Goal: Task Accomplishment & Management: Complete application form

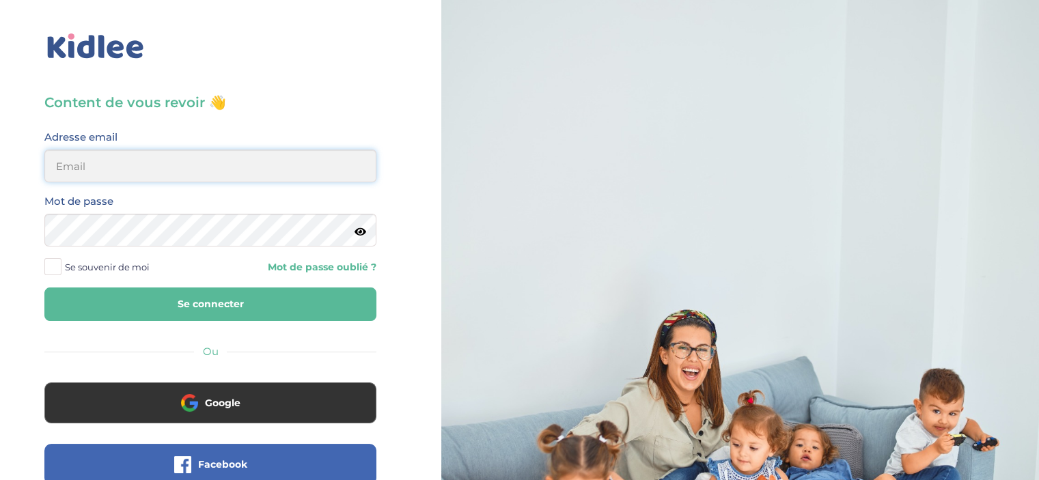
type input "maikelmoawad15@yahoo.com"
click at [238, 314] on button "Se connecter" at bounding box center [210, 304] width 332 height 33
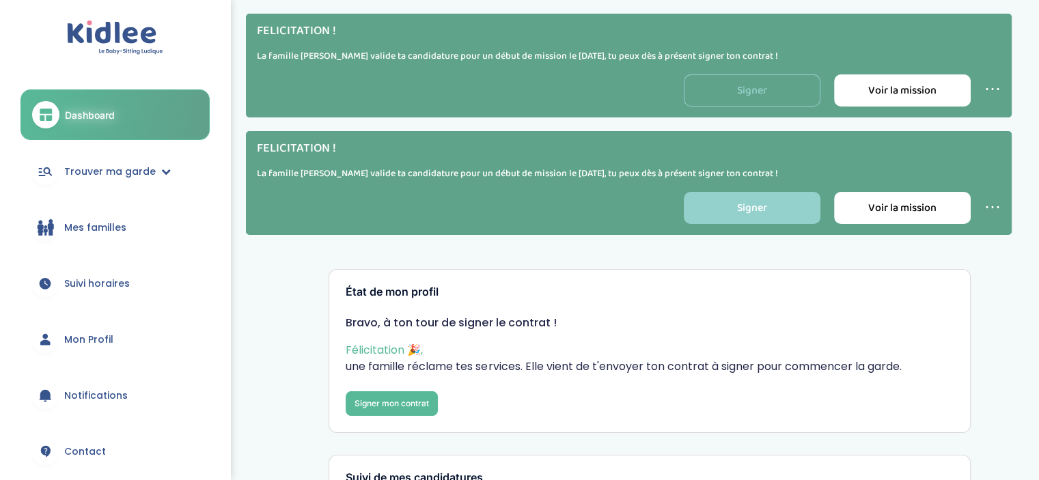
click at [719, 89] on link "Signer" at bounding box center [752, 90] width 137 height 32
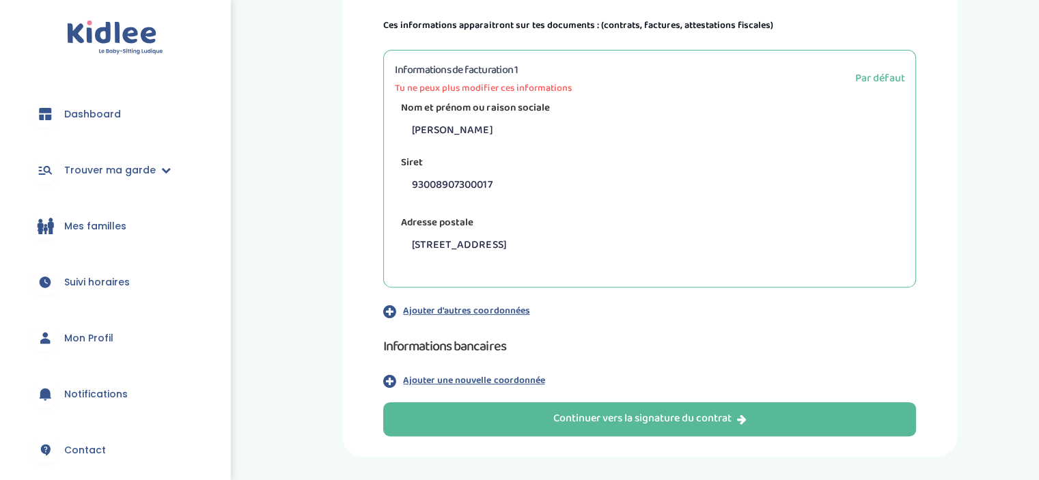
scroll to position [426, 0]
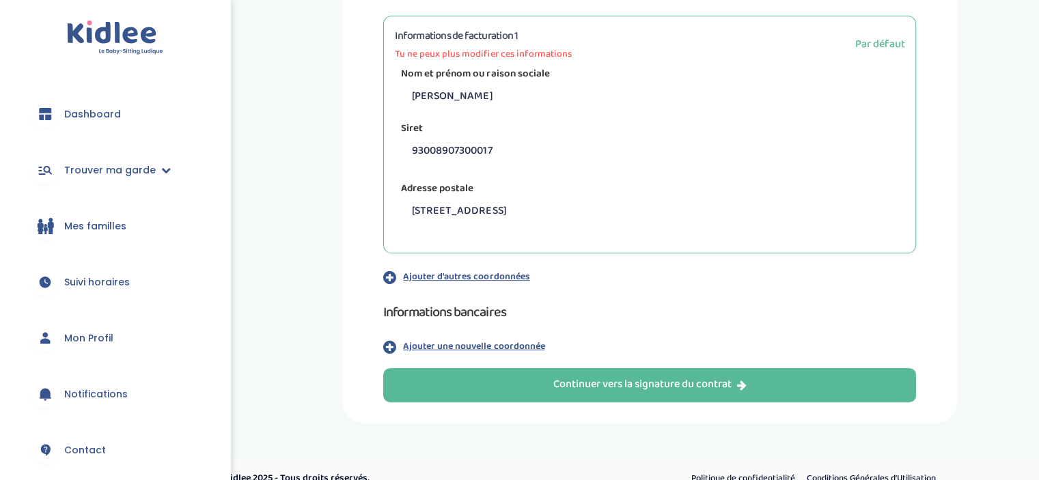
click at [483, 341] on p "Ajouter une nouvelle coordonnée" at bounding box center [473, 347] width 141 height 14
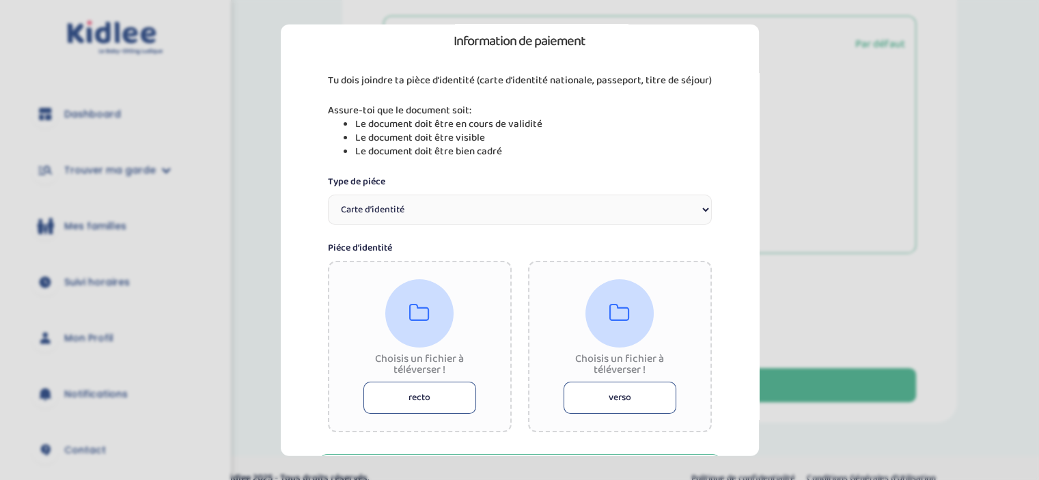
scroll to position [205, 0]
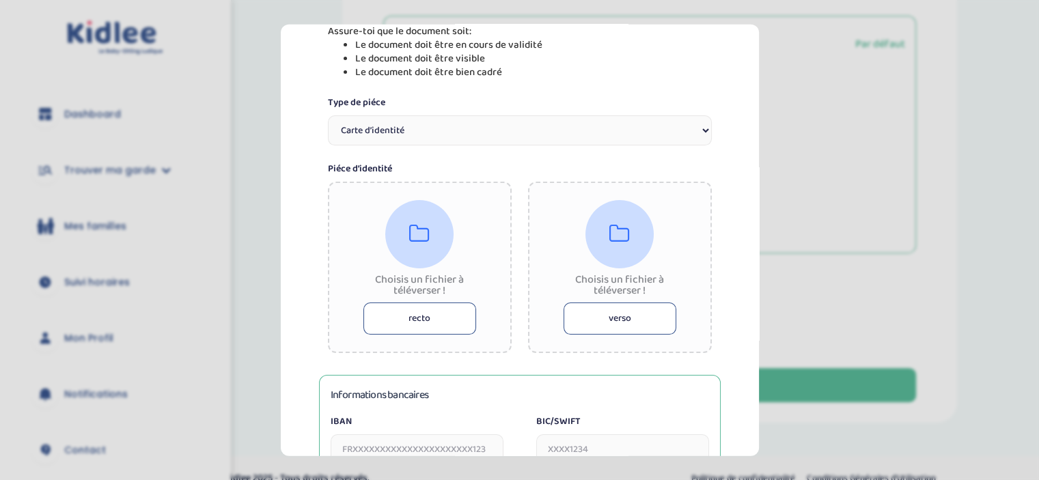
click at [417, 143] on select "Carte d’identité Passeport Permis de conduire" at bounding box center [520, 130] width 384 height 30
click at [415, 136] on select "Carte d’identité Passeport Permis de conduire" at bounding box center [520, 130] width 384 height 30
click at [407, 327] on button "recto" at bounding box center [419, 318] width 113 height 32
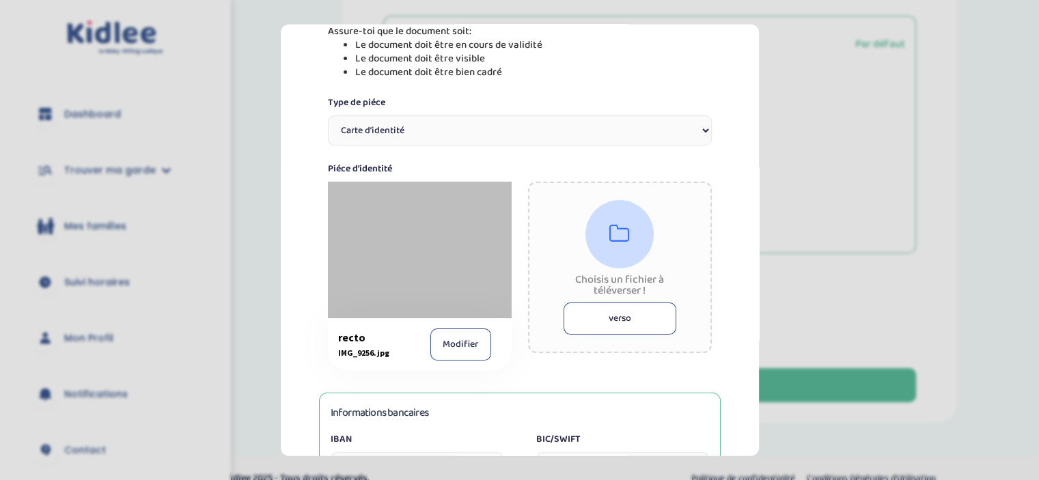
click at [652, 316] on button "verso" at bounding box center [620, 318] width 113 height 32
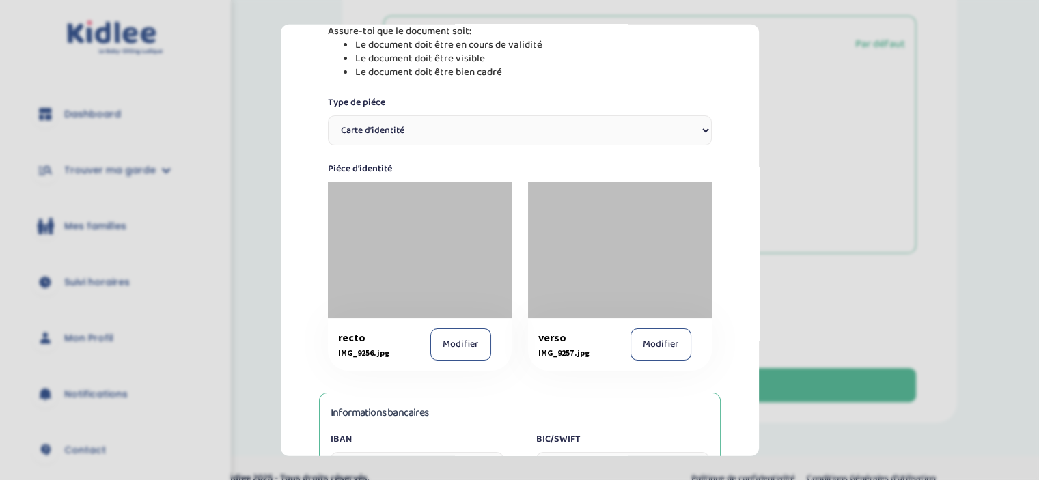
scroll to position [342, 0]
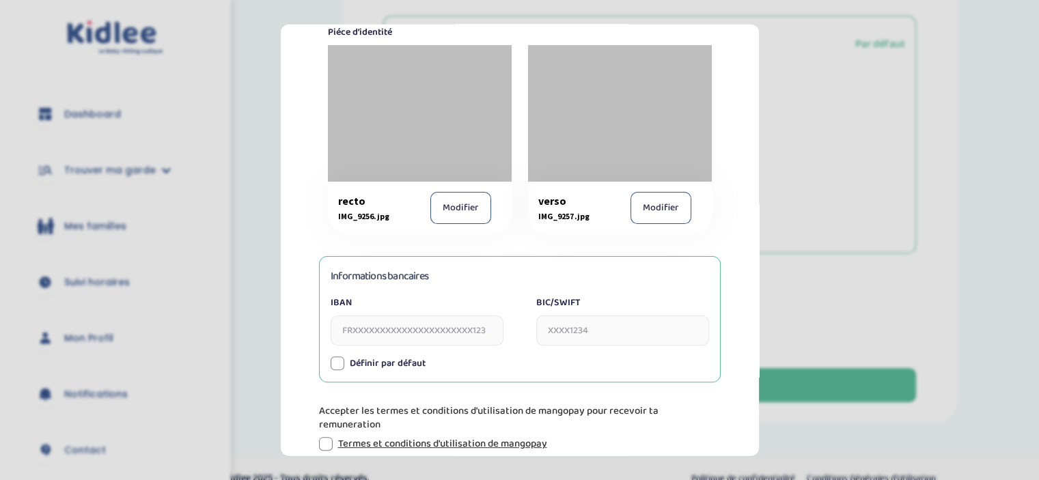
click at [434, 329] on input "IBAN" at bounding box center [417, 330] width 173 height 30
type input "f"
click at [393, 327] on input "FR7628233000016099438621540" at bounding box center [417, 330] width 173 height 30
click at [398, 328] on input "FR7628233000016099438621540" at bounding box center [417, 330] width 173 height 30
click at [404, 328] on input "FR7628233000016099438621540" at bounding box center [417, 330] width 173 height 30
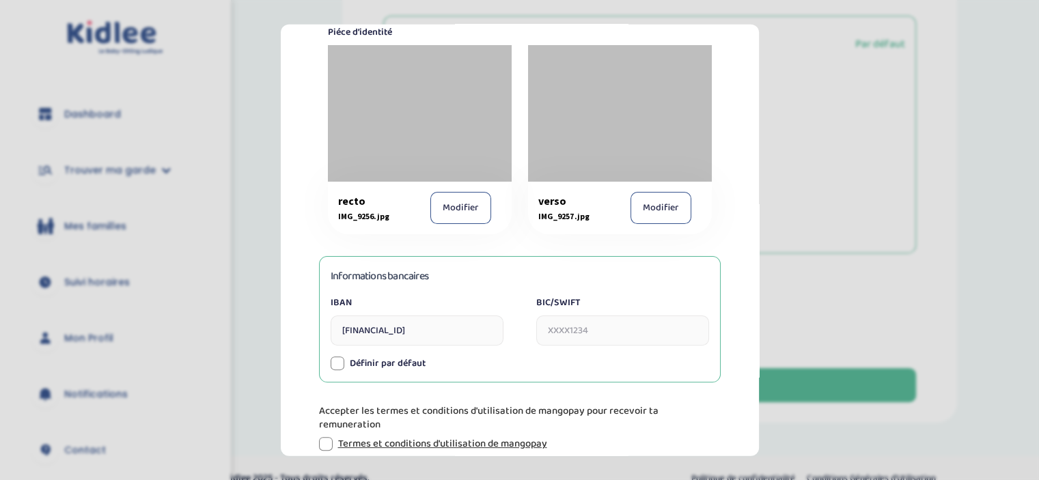
type input "FR7628233000016099438621540"
click at [551, 322] on input "BIC/SWIFT" at bounding box center [622, 330] width 173 height 30
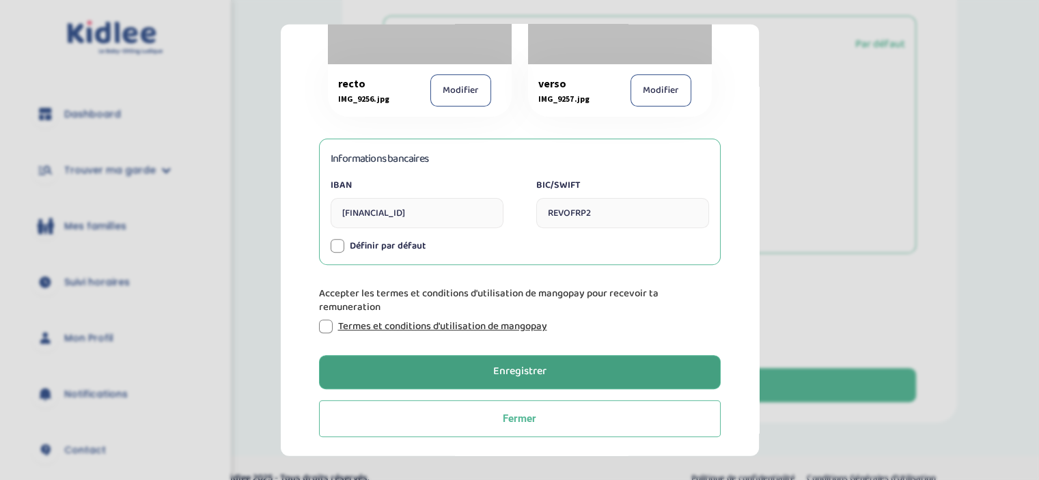
scroll to position [460, 0]
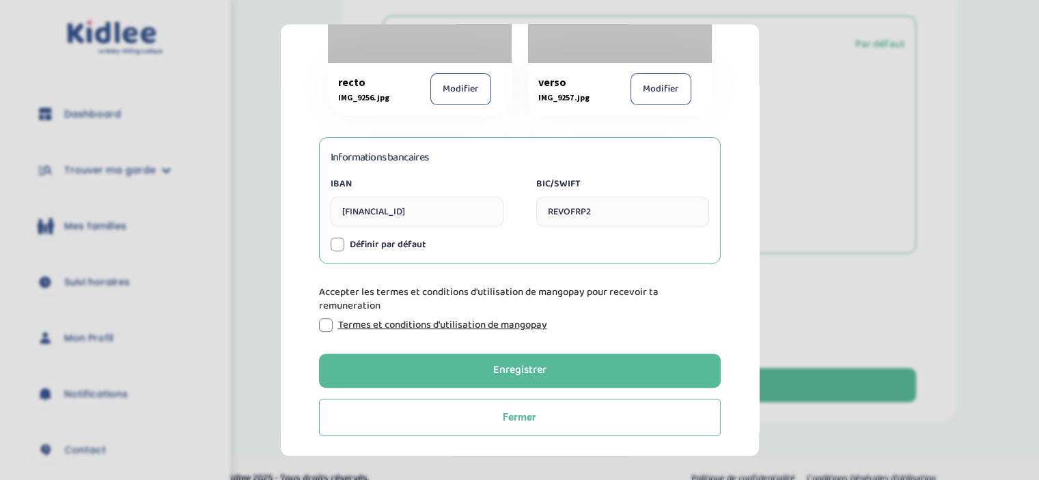
type input "REVOFRP2"
click at [322, 320] on div at bounding box center [326, 325] width 14 height 14
click at [333, 240] on div at bounding box center [338, 245] width 14 height 14
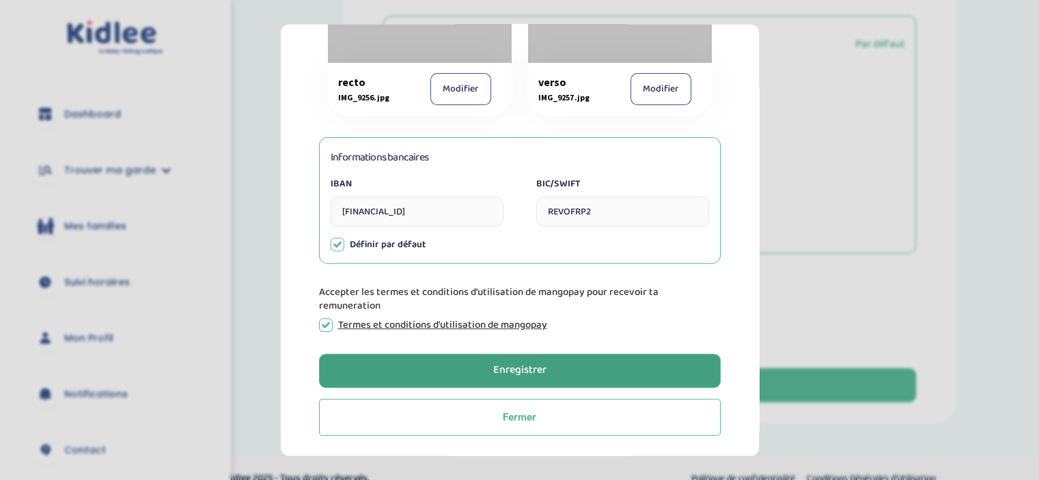
click at [466, 376] on button "Enregistrer" at bounding box center [520, 370] width 402 height 34
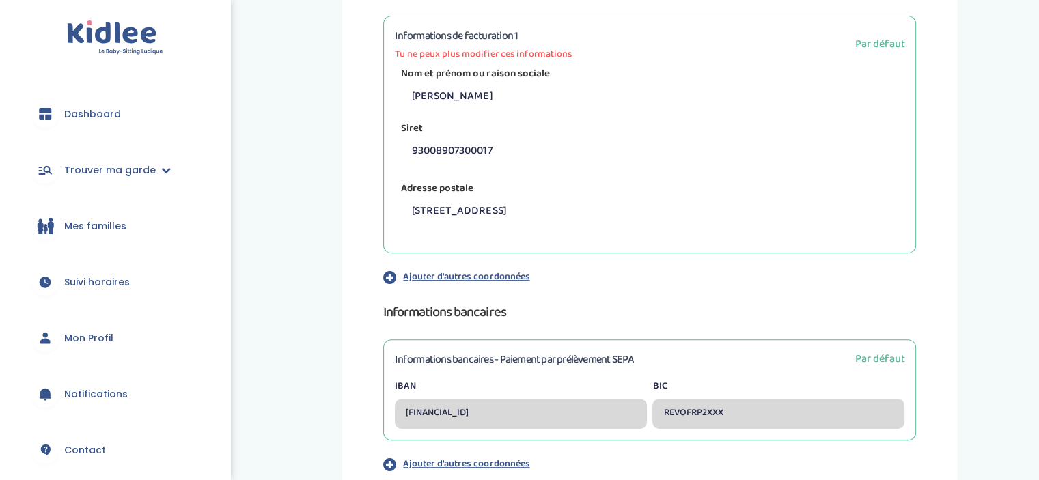
scroll to position [411, 0]
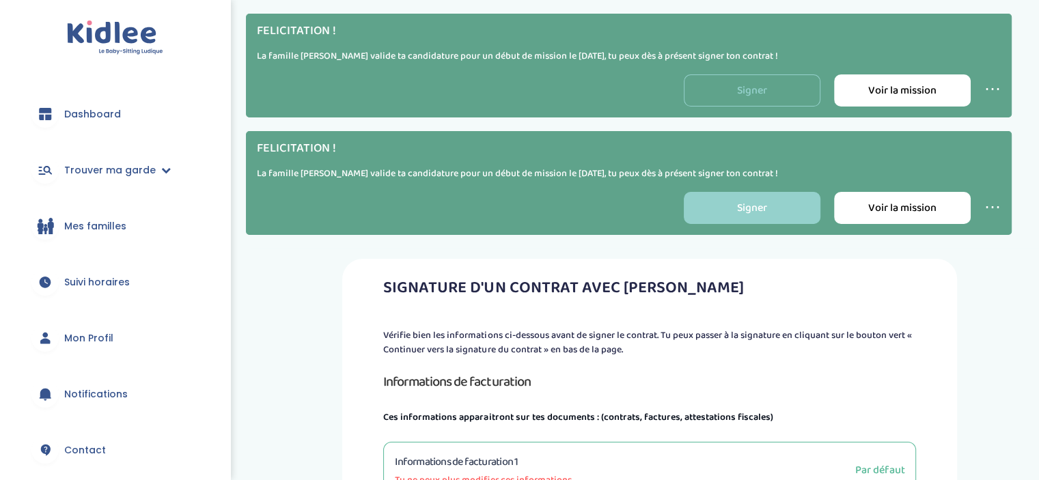
click at [779, 96] on link "Signer" at bounding box center [752, 90] width 137 height 32
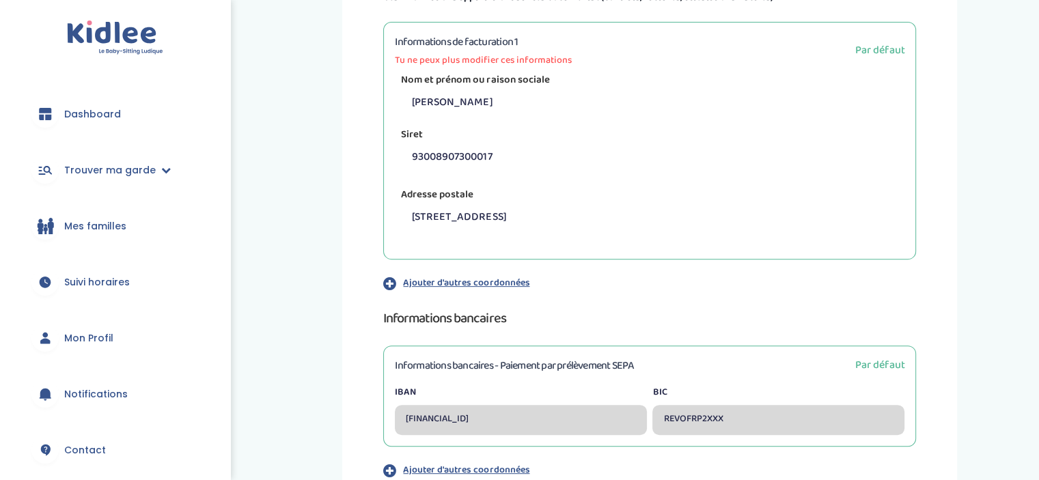
scroll to position [564, 0]
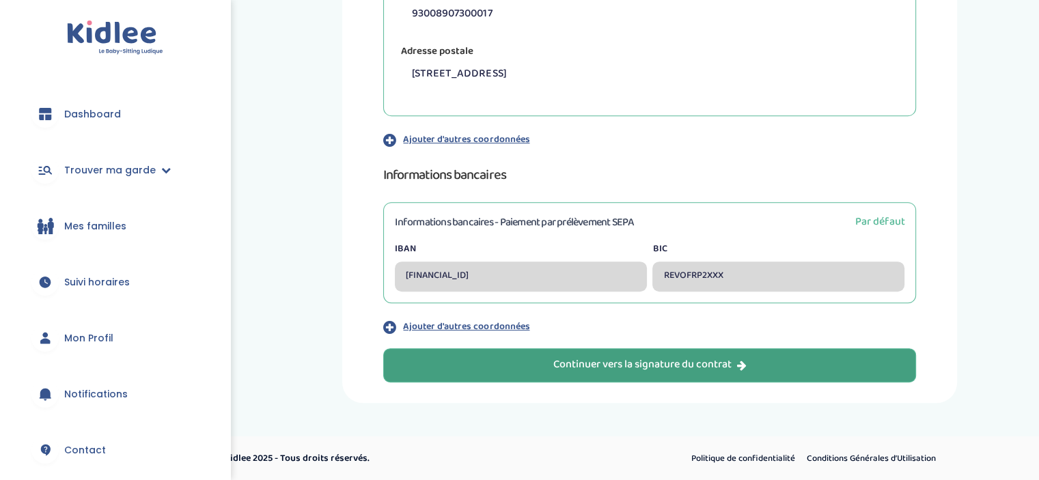
click at [683, 354] on button "Continuer vers la signature du contrat" at bounding box center [649, 365] width 533 height 34
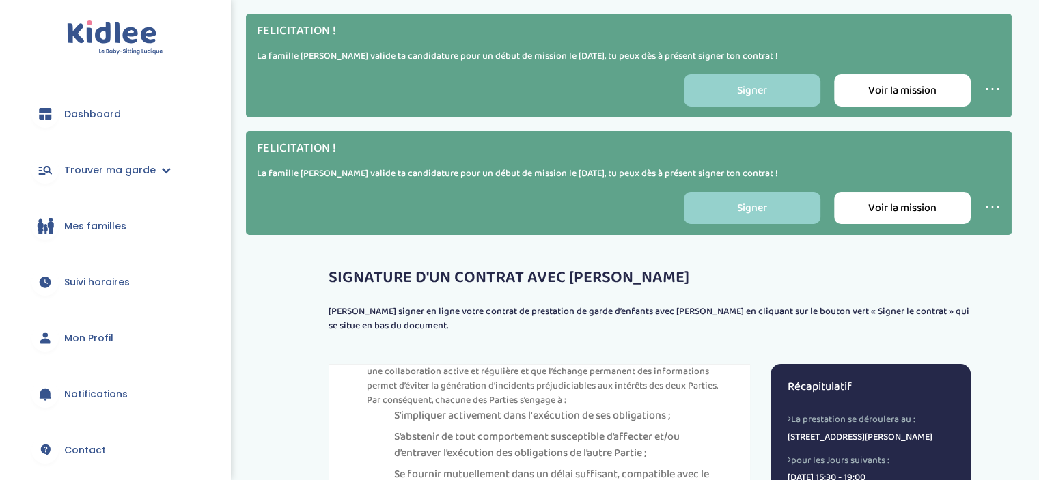
scroll to position [4645, 0]
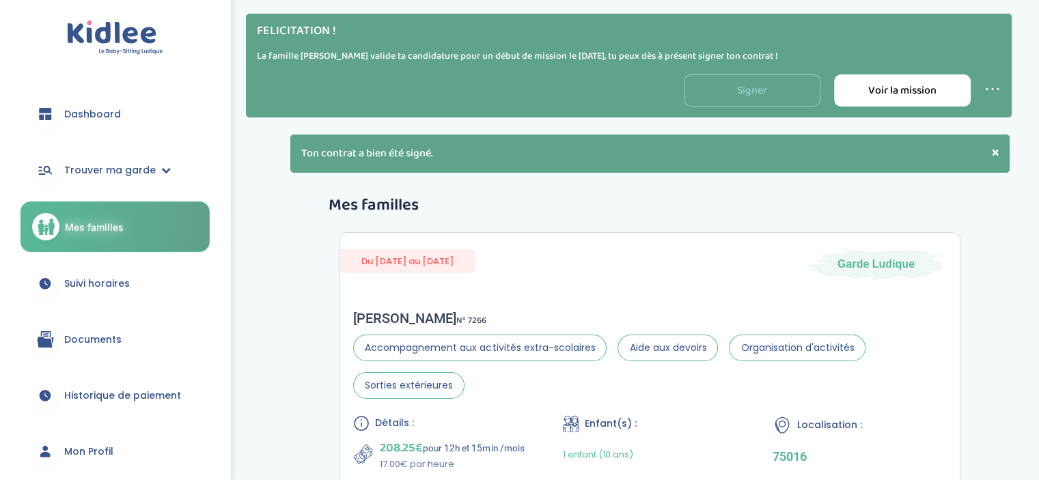
click at [772, 92] on link "Signer" at bounding box center [752, 90] width 137 height 32
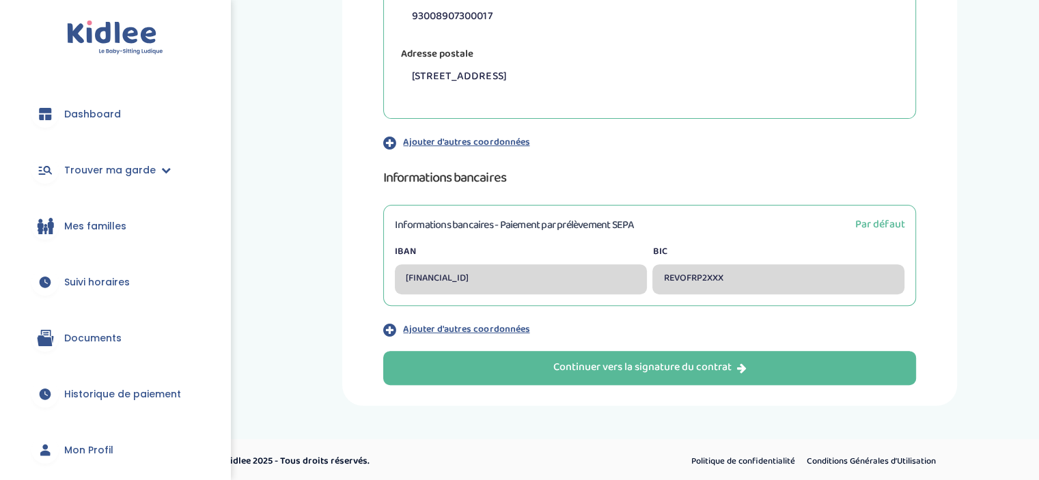
scroll to position [446, 0]
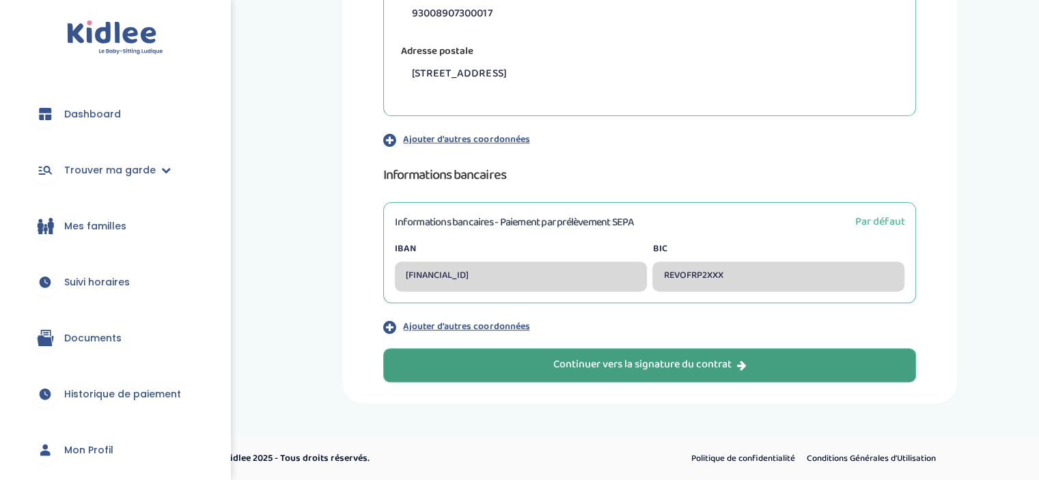
click at [562, 364] on div "Continuer vers la signature du contrat" at bounding box center [649, 365] width 193 height 16
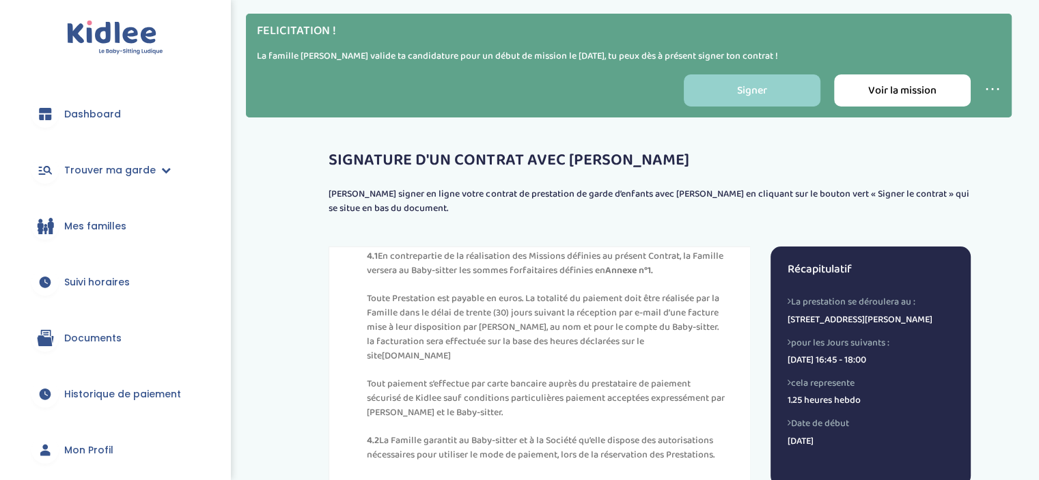
scroll to position [414, 0]
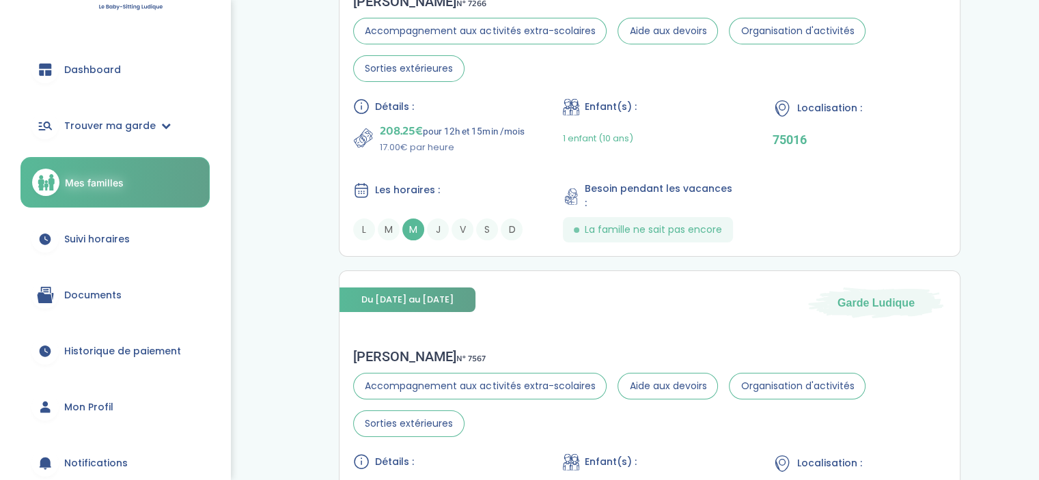
scroll to position [68, 0]
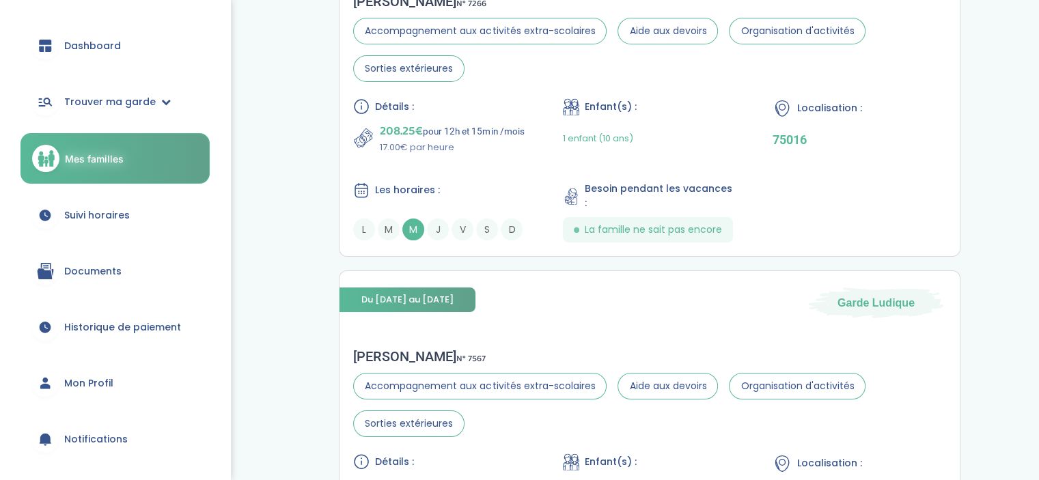
click at [105, 269] on span "Documents" at bounding box center [92, 271] width 57 height 14
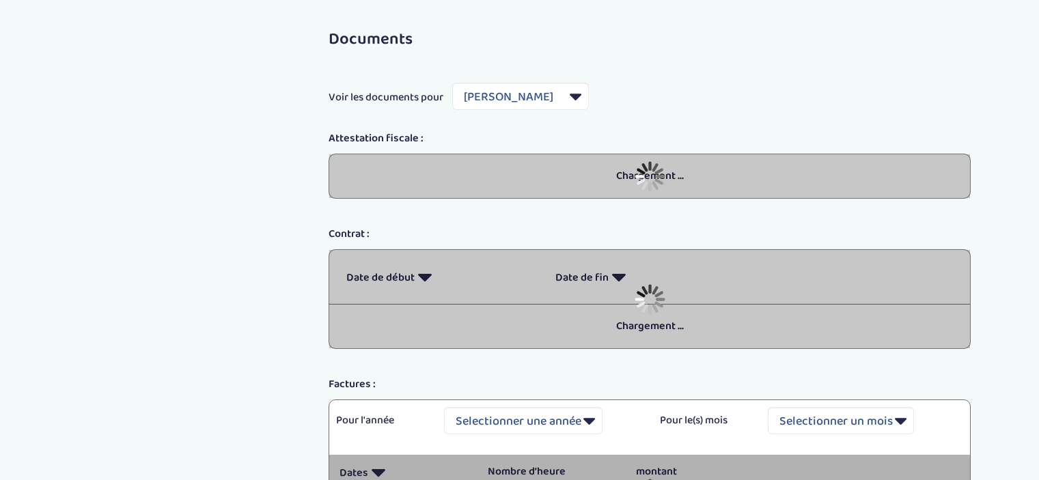
select select "1655"
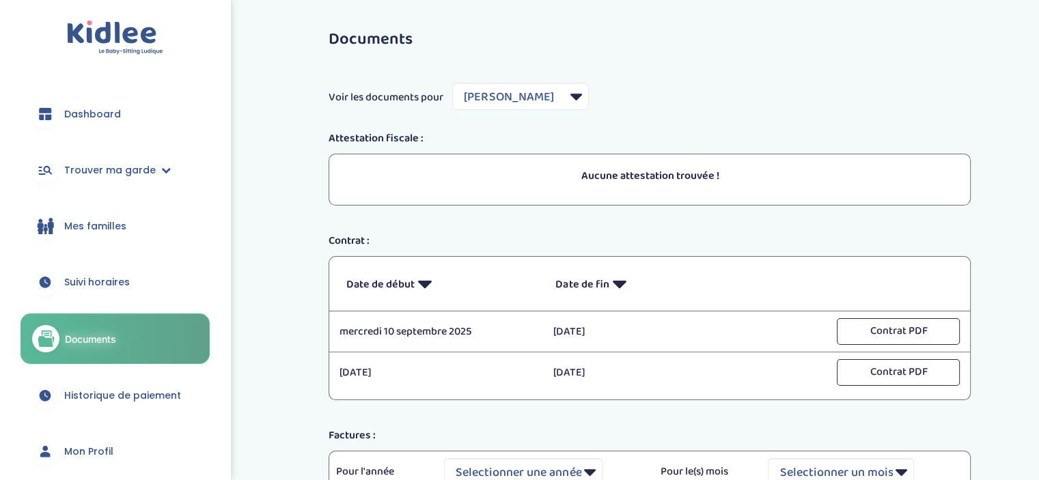
click at [105, 227] on span "Mes familles" at bounding box center [95, 226] width 62 height 14
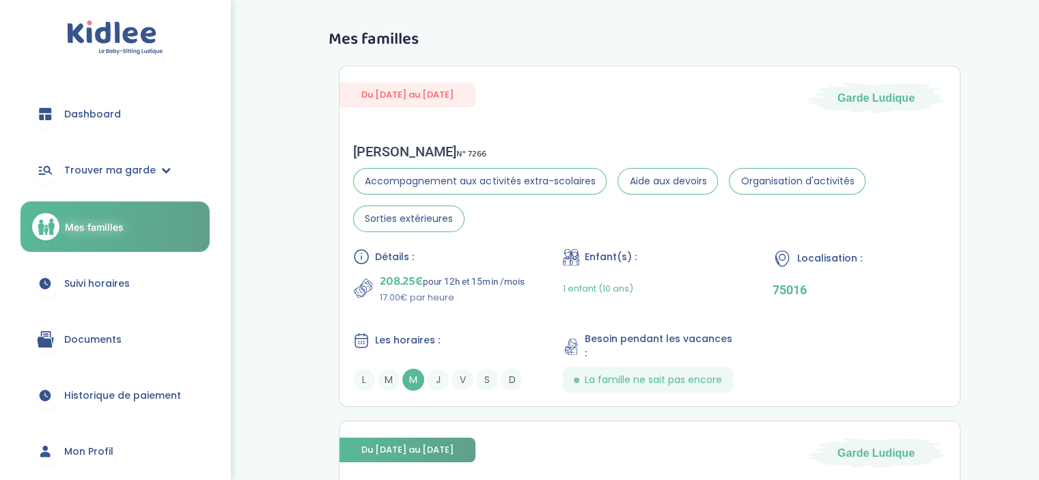
click at [105, 101] on link "Dashboard" at bounding box center [114, 113] width 189 height 49
